Goal: Understand process/instructions: Learn how to perform a task or action

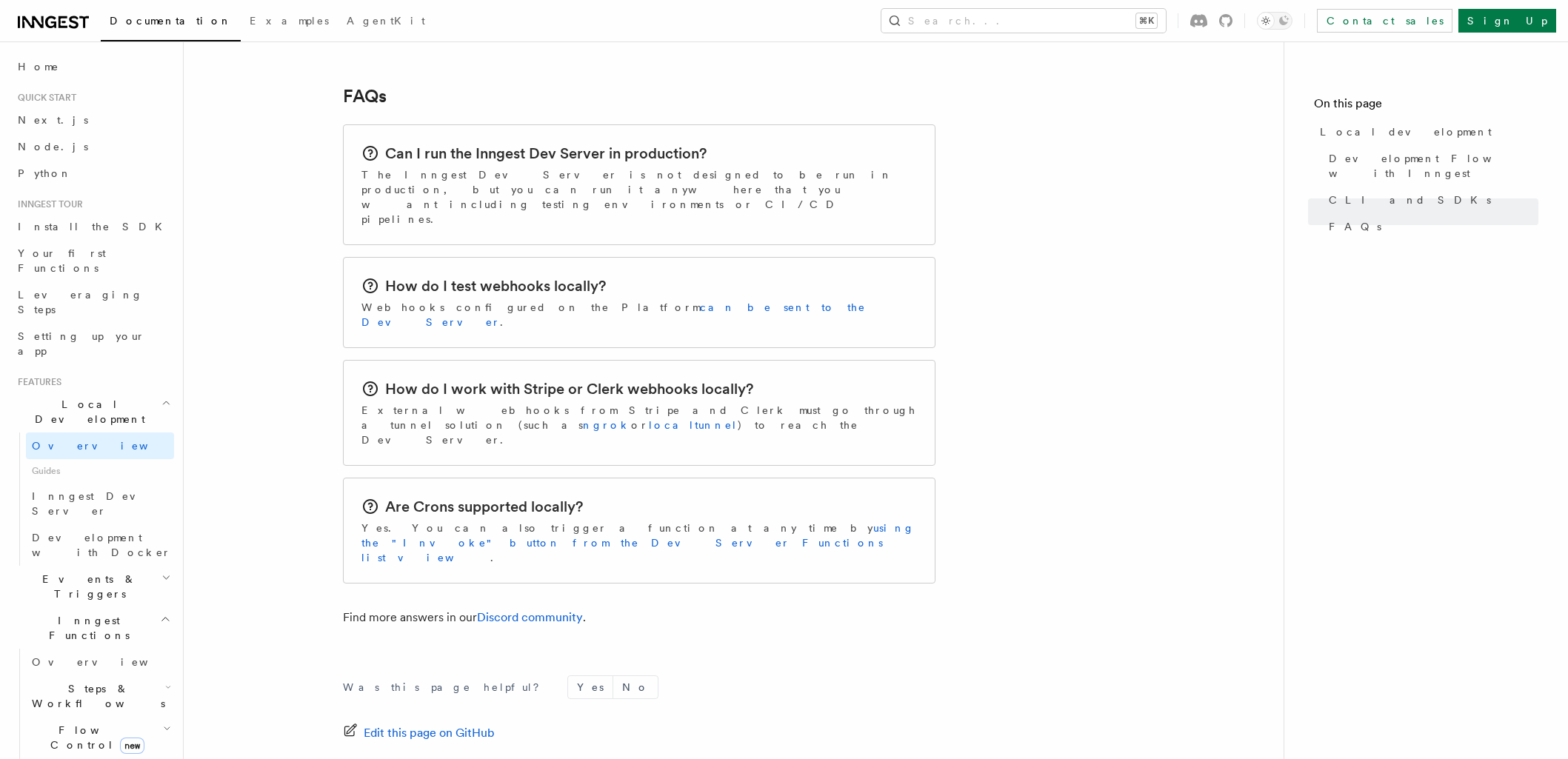
scroll to position [2276, 0]
click at [108, 490] on span "Inngest Dev Server" at bounding box center [96, 502] width 127 height 26
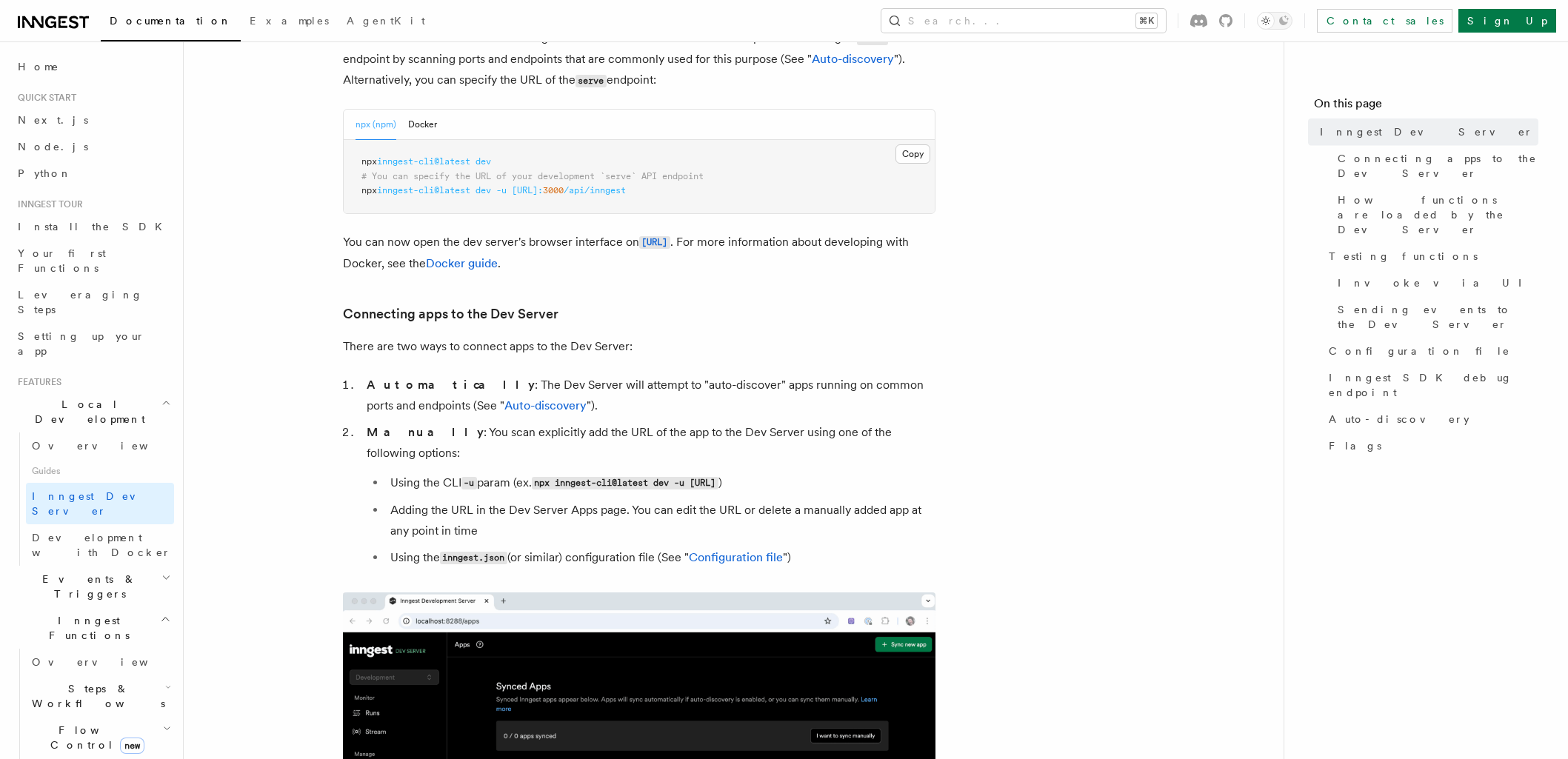
scroll to position [298, 0]
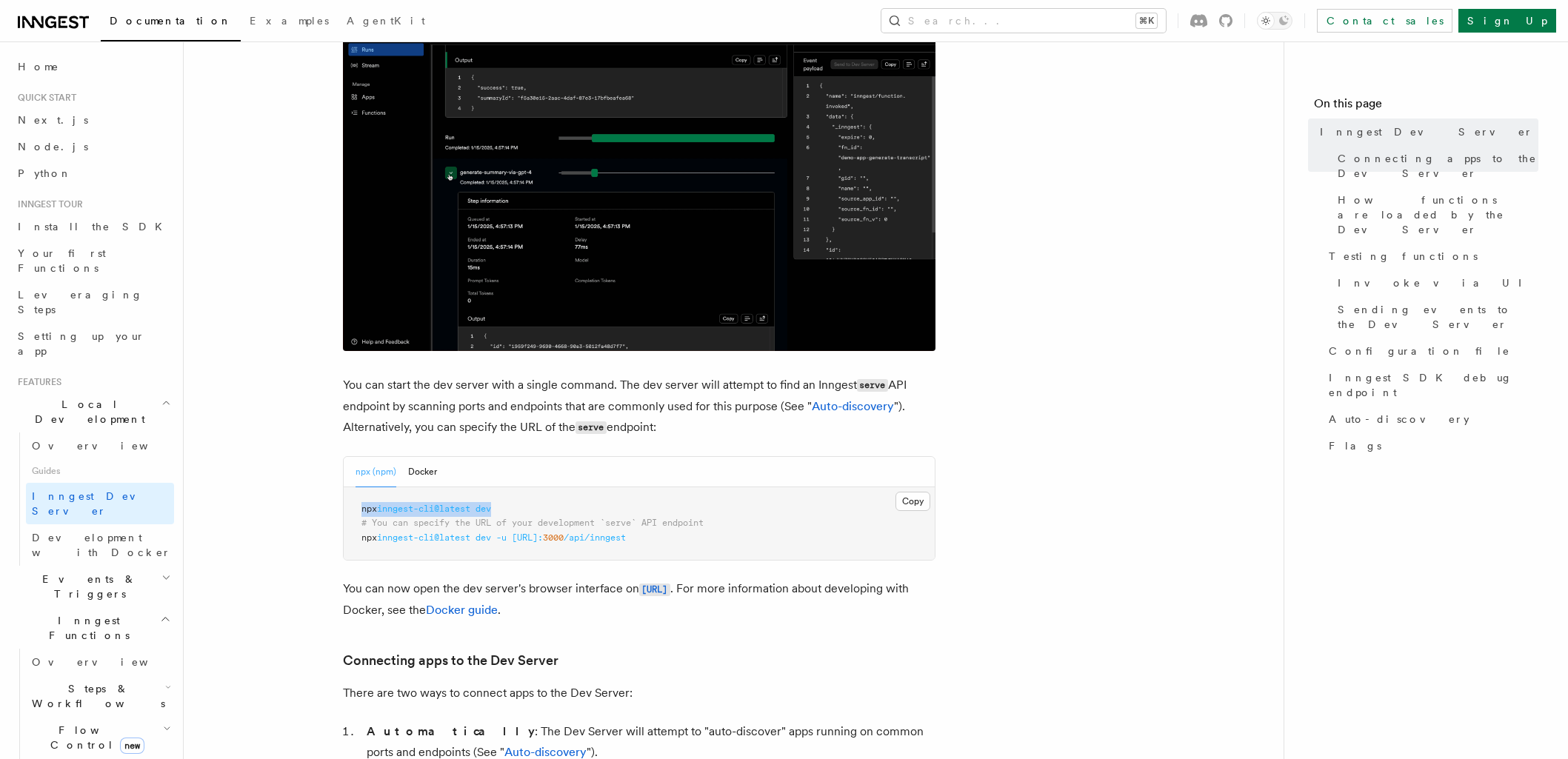
drag, startPoint x: 353, startPoint y: 508, endPoint x: 520, endPoint y: 505, distance: 167.0
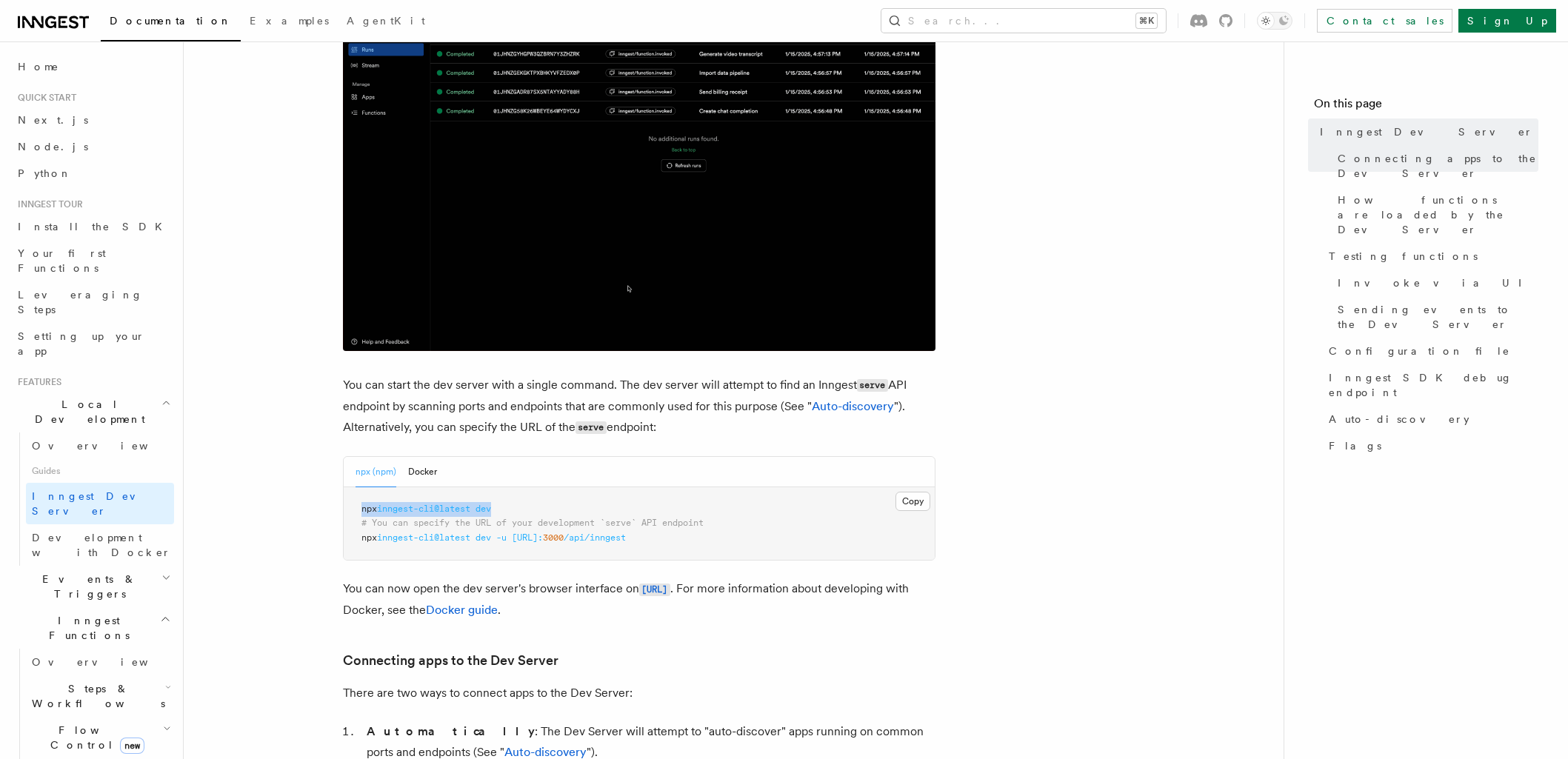
click at [520, 505] on pre "npx inngest-cli@latest dev # You can specify the URL of your development `serve…" at bounding box center [639, 523] width 591 height 73
copy span "npx inngest-cli@latest dev"
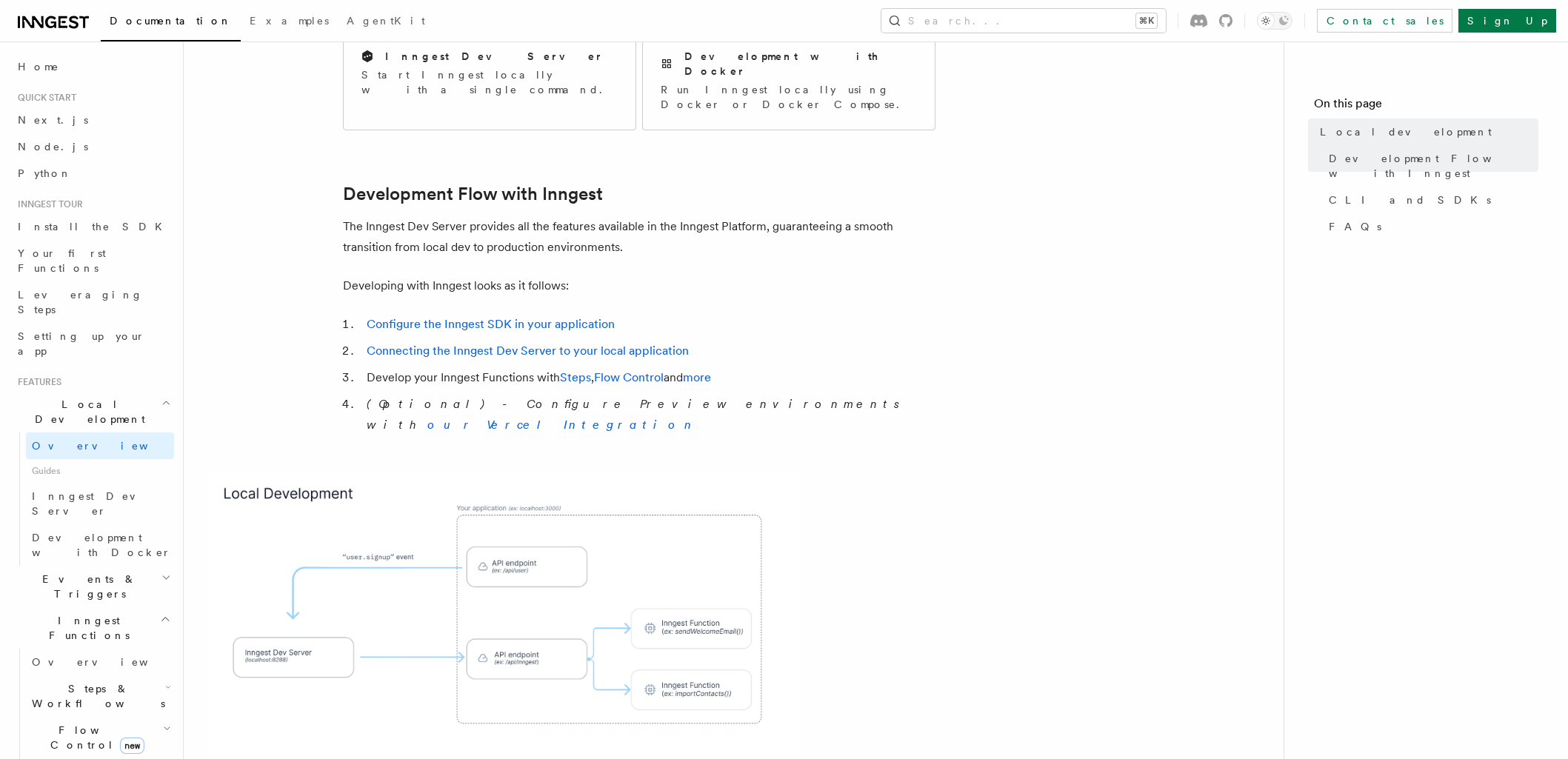
scroll to position [603, 0]
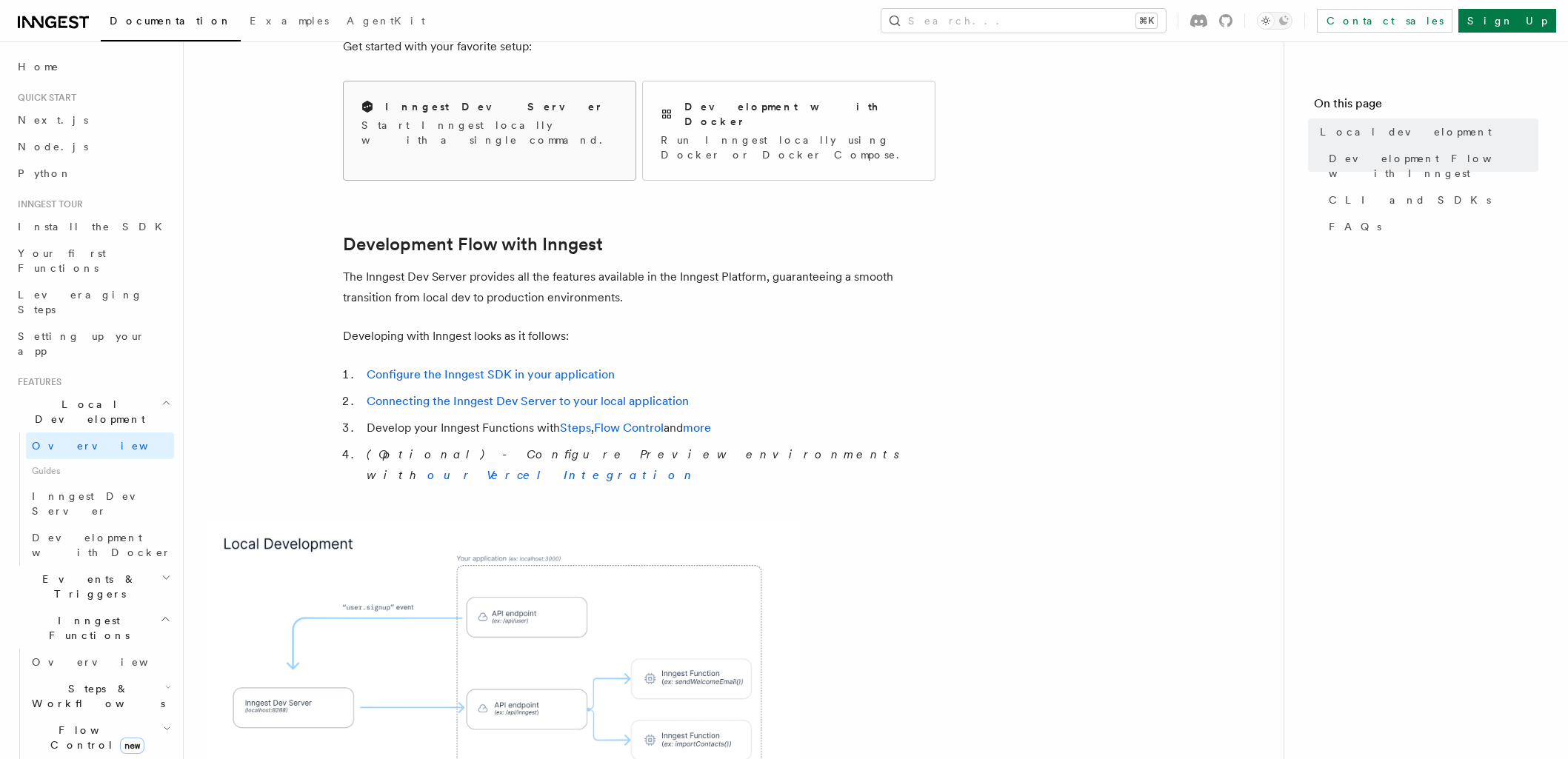
click at [590, 107] on div "Inngest Dev Server Start Inngest locally with a single command." at bounding box center [489, 123] width 292 height 84
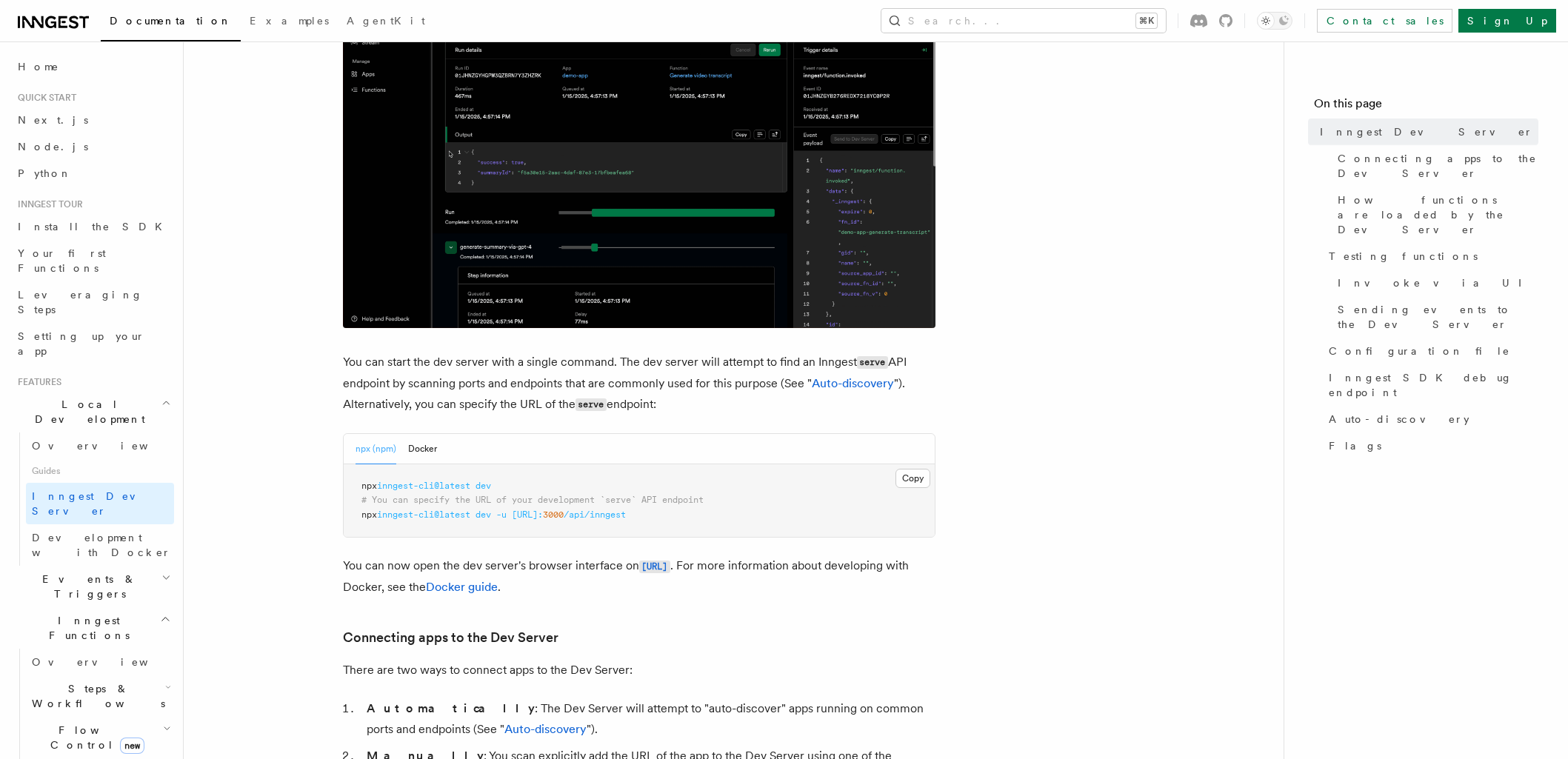
scroll to position [480, 0]
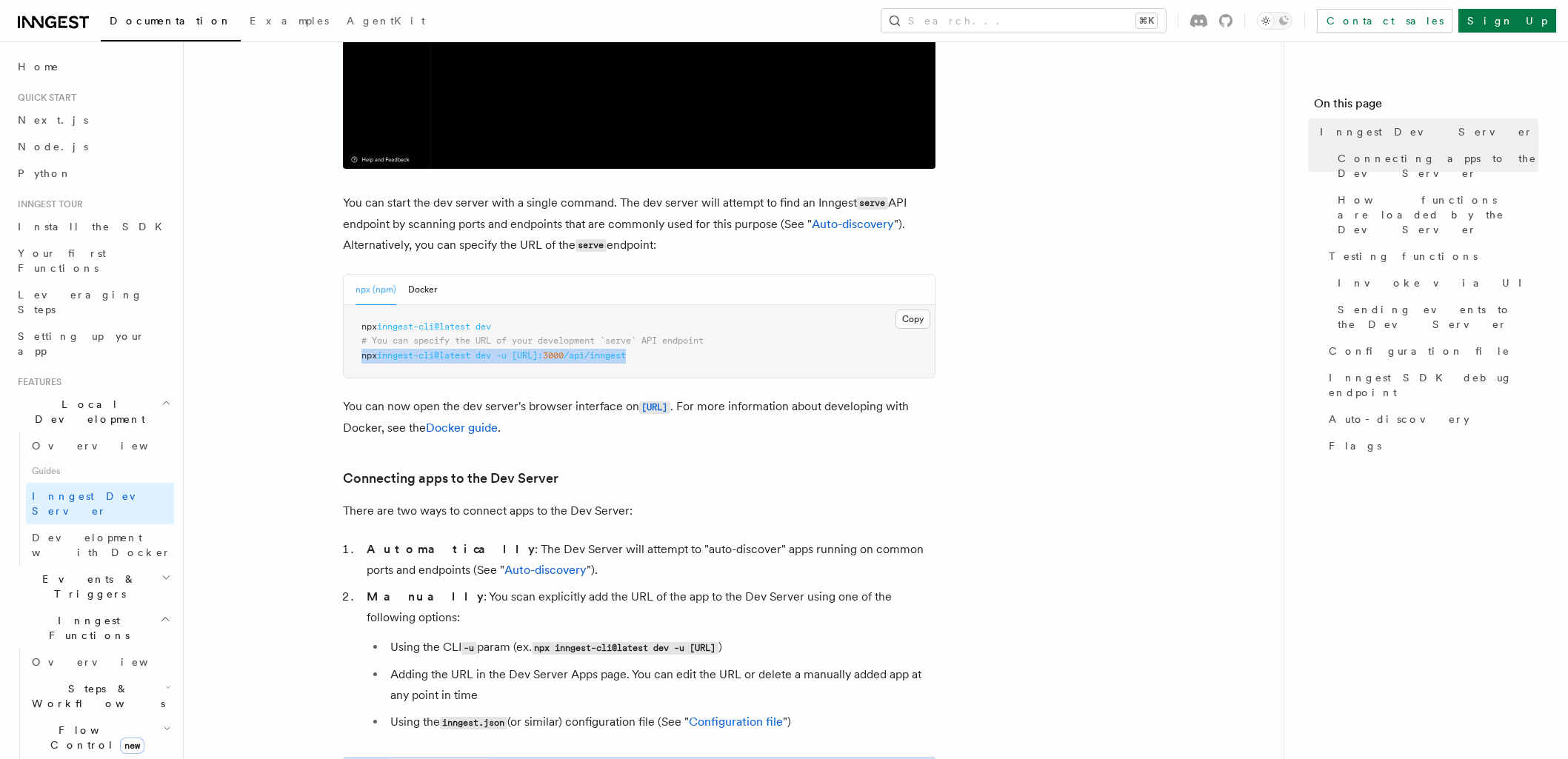
drag, startPoint x: 661, startPoint y: 354, endPoint x: 362, endPoint y: 358, distance: 299.0
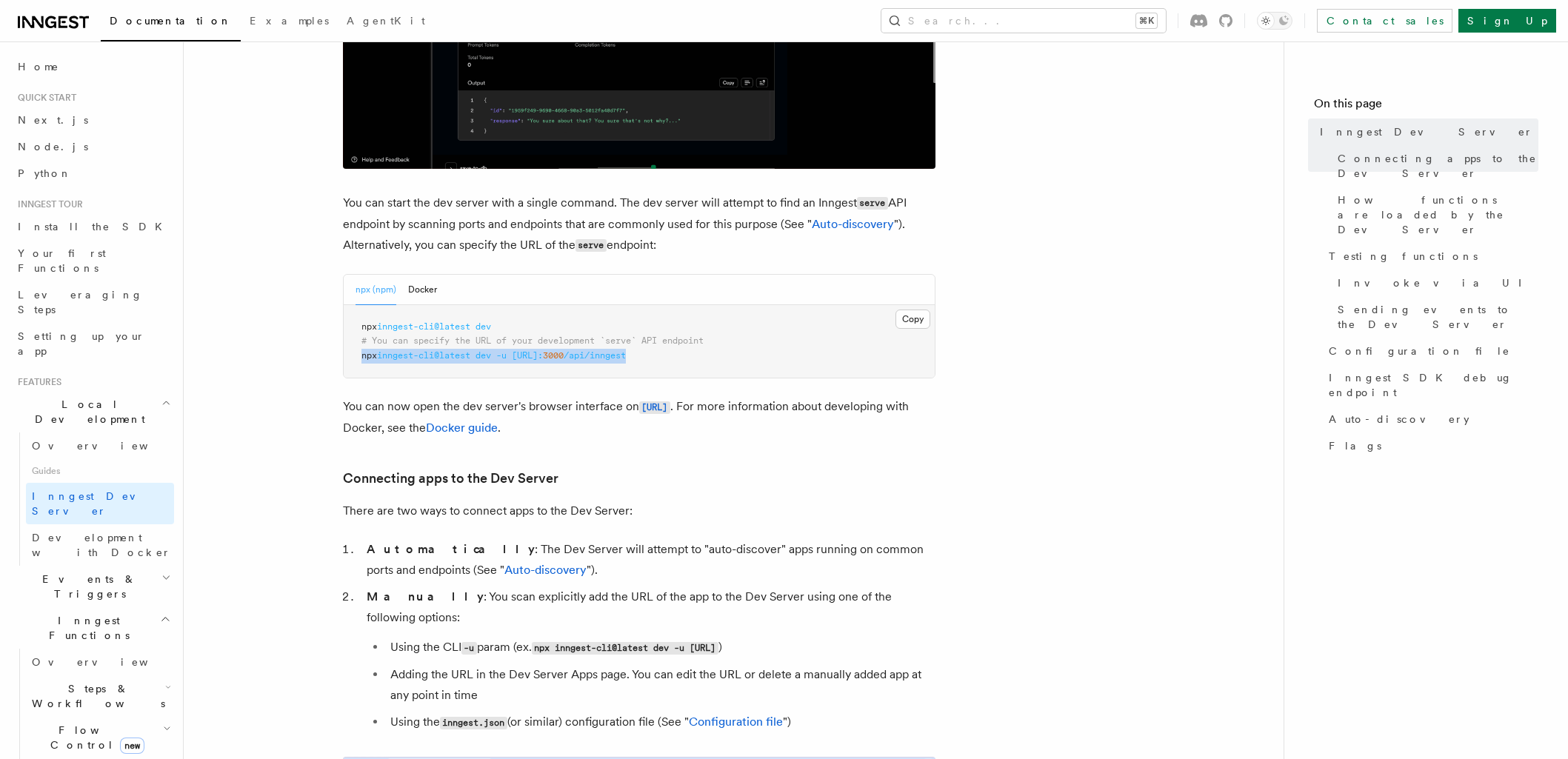
click at [362, 358] on pre "npx inngest-cli@latest dev # You can specify the URL of your development `serve…" at bounding box center [639, 341] width 591 height 73
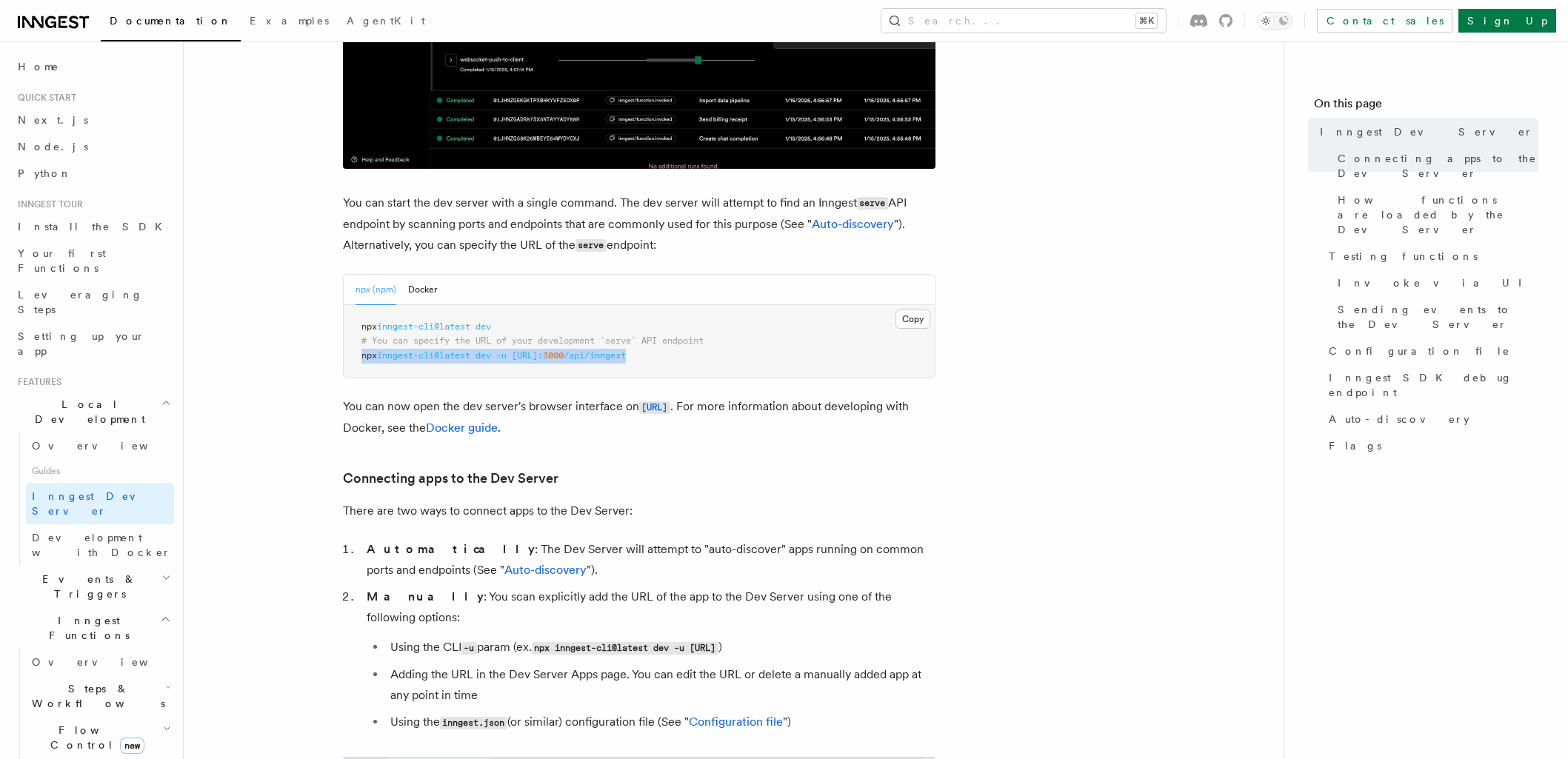
click at [362, 358] on span "npx" at bounding box center [369, 355] width 16 height 11
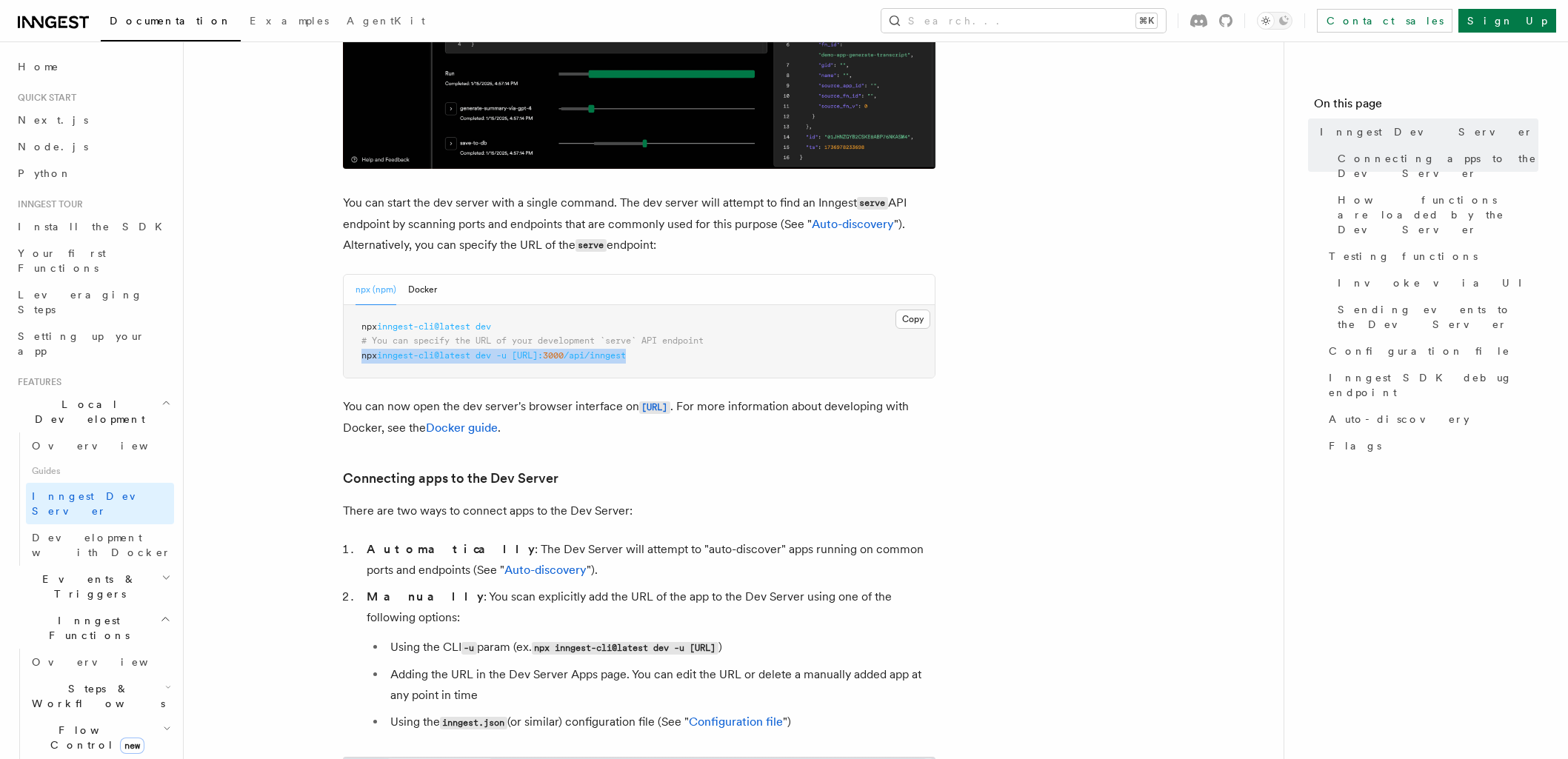
copy span "npx inngest-cli@latest dev -u [URL]: 3000 /api/inngest"
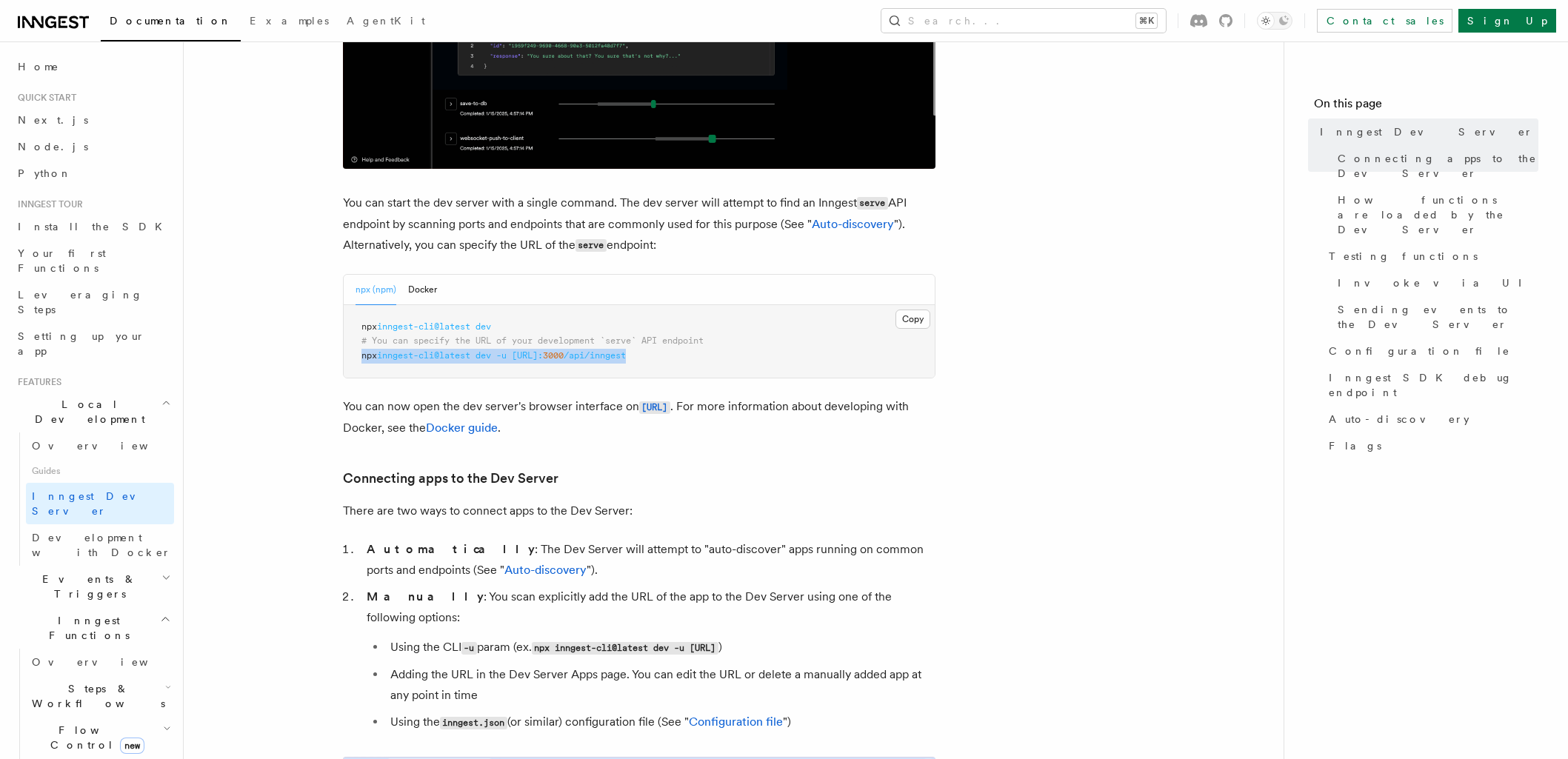
drag, startPoint x: 708, startPoint y: 355, endPoint x: 345, endPoint y: 362, distance: 363.1
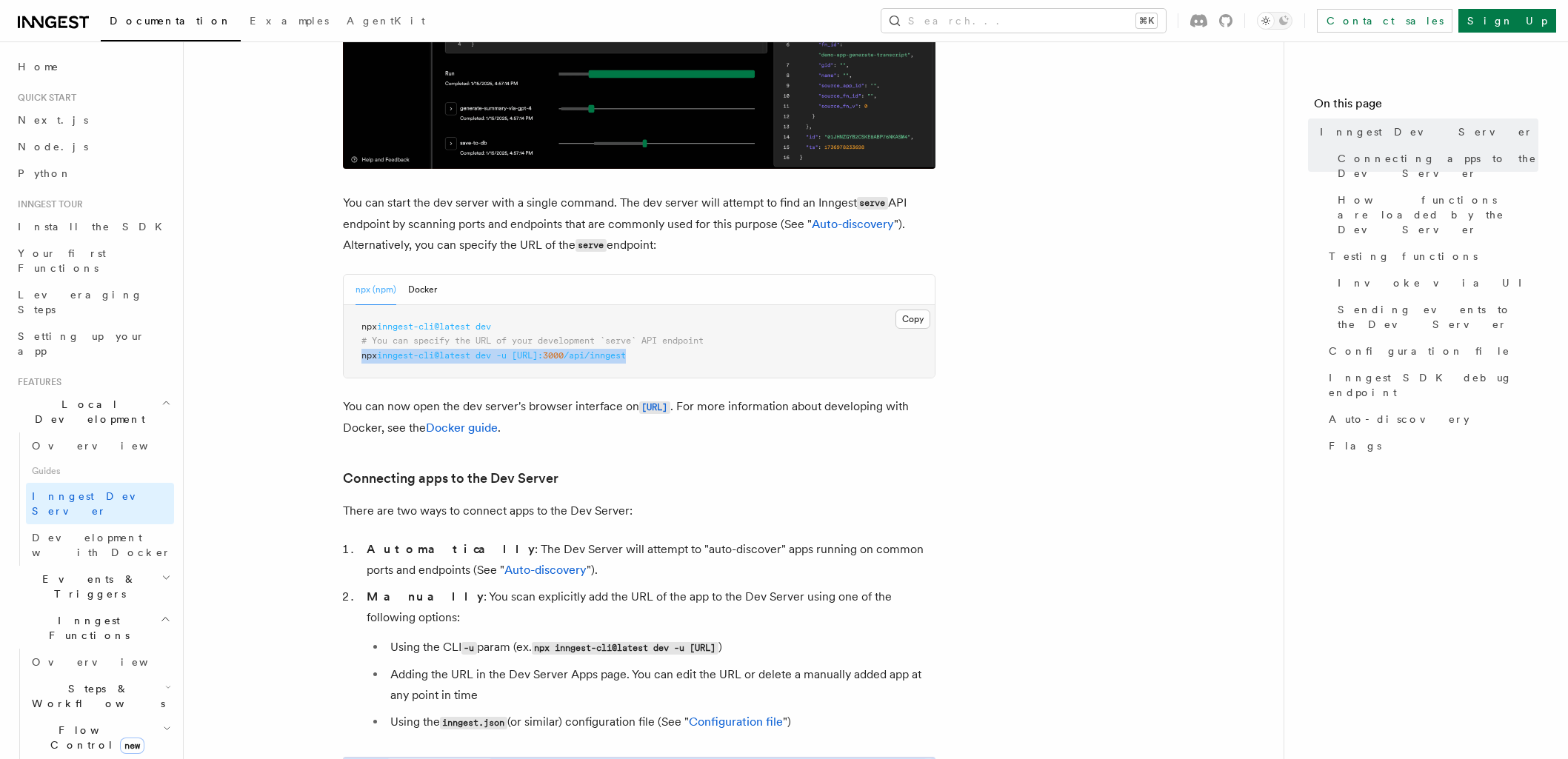
click at [345, 362] on pre "npx inngest-cli@latest dev # You can specify the URL of your development `serve…" at bounding box center [639, 341] width 591 height 73
click at [543, 359] on span "[URL]:" at bounding box center [527, 355] width 31 height 11
